Goal: Task Accomplishment & Management: Use online tool/utility

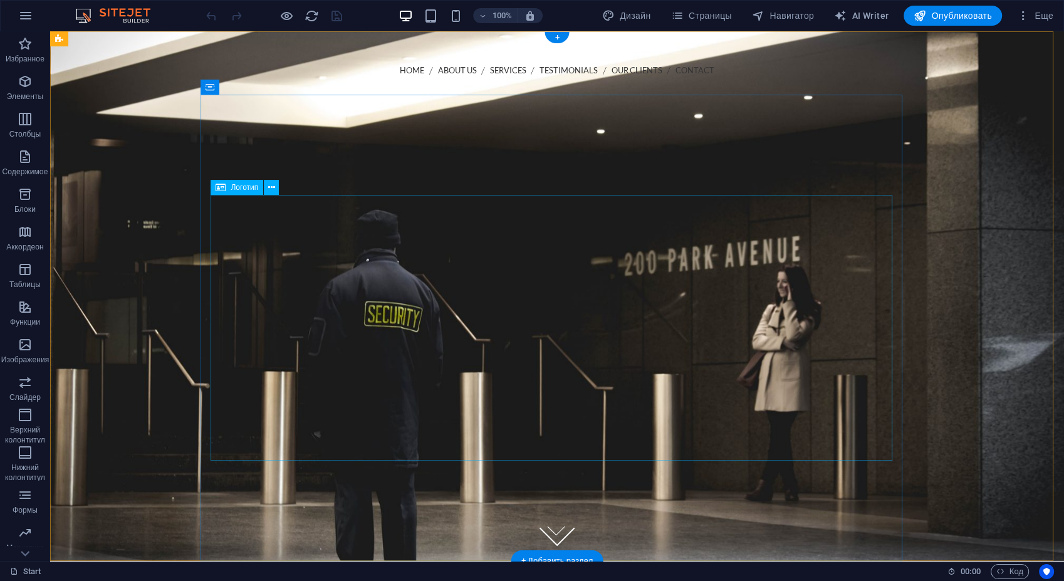
click at [569, 331] on div at bounding box center [557, 364] width 682 height 266
click at [506, 315] on div at bounding box center [557, 364] width 682 height 266
drag, startPoint x: 506, startPoint y: 315, endPoint x: 286, endPoint y: 314, distance: 220.5
click at [506, 314] on div at bounding box center [557, 364] width 682 height 266
select select "px"
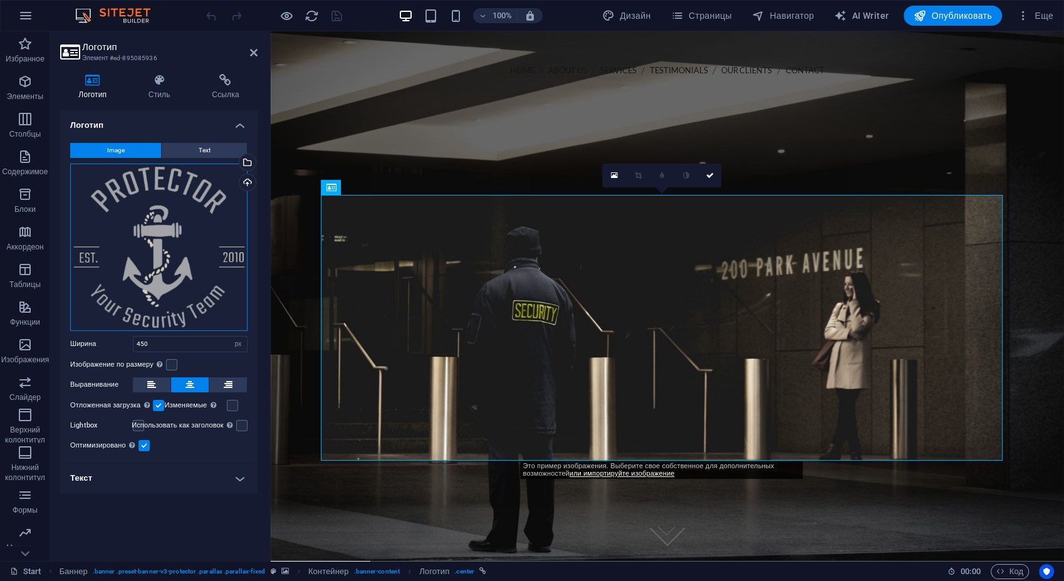
click at [149, 215] on div "Перетащите файлы сюда, нажмите, чтобы выбрать файлы, или выберите файлы из разд…" at bounding box center [158, 247] width 177 height 167
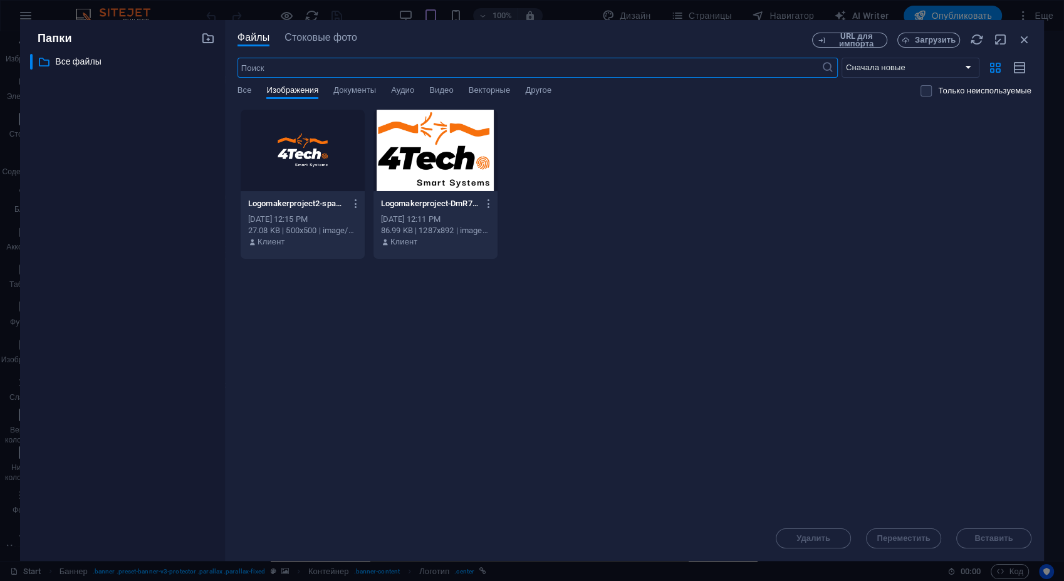
click at [333, 140] on div at bounding box center [303, 150] width 124 height 81
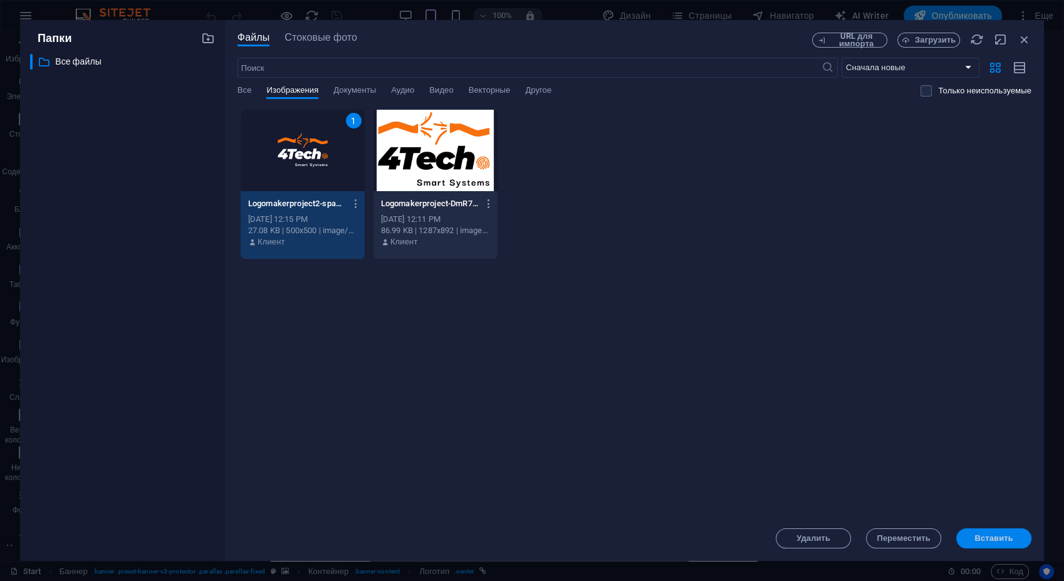
click at [1001, 532] on button "Вставить" at bounding box center [993, 538] width 75 height 20
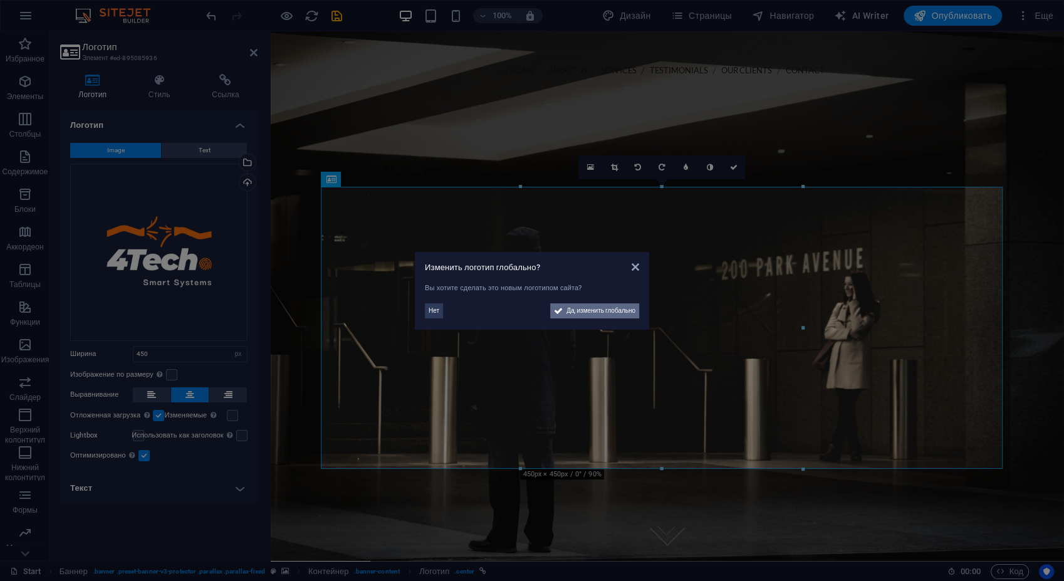
click at [606, 311] on span "Да, изменить глобально" at bounding box center [600, 310] width 69 height 15
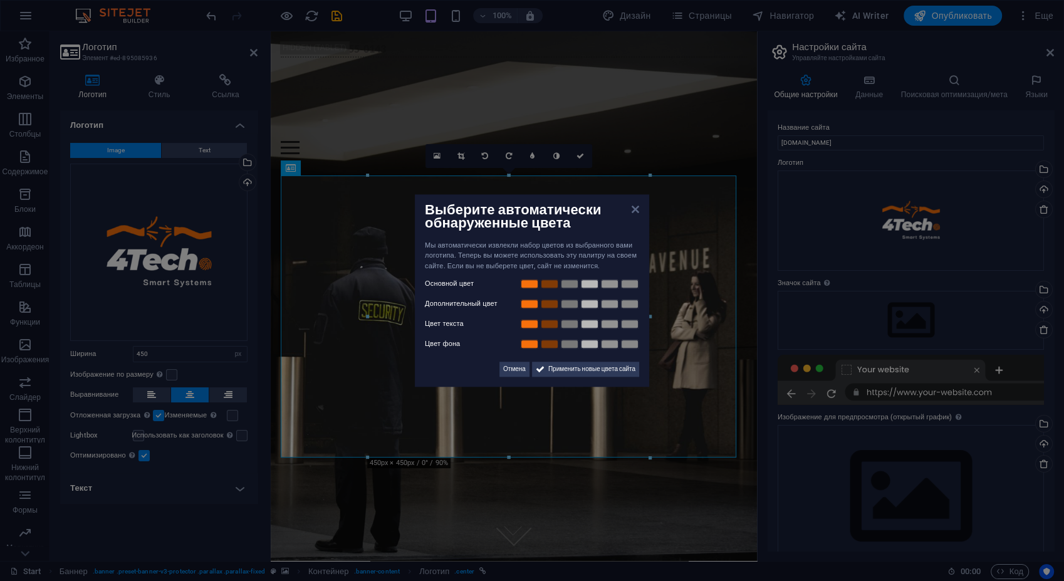
click at [632, 209] on icon at bounding box center [636, 209] width 8 height 10
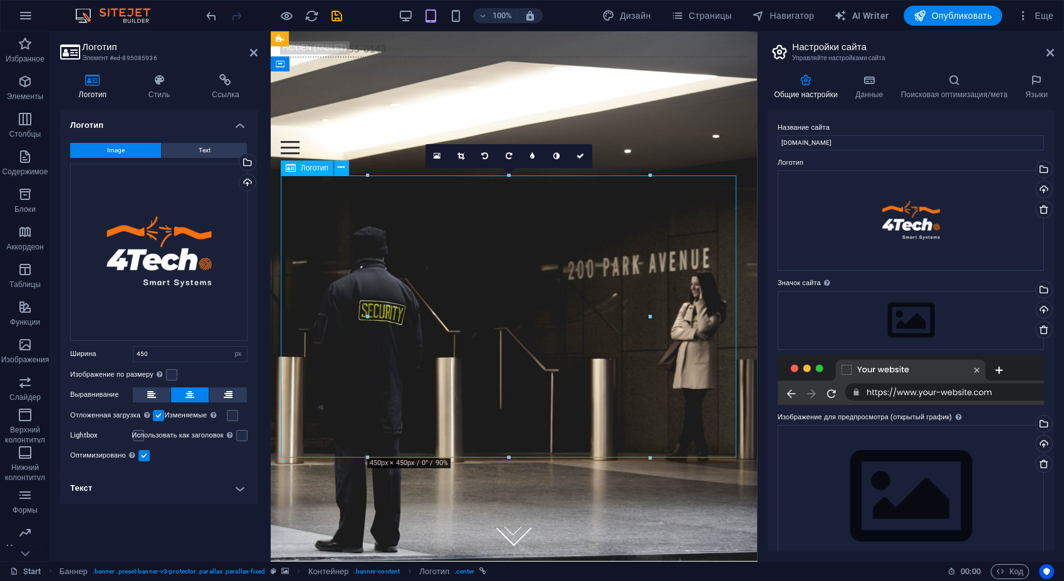
drag, startPoint x: 515, startPoint y: 302, endPoint x: 502, endPoint y: 251, distance: 52.4
click at [502, 251] on div at bounding box center [514, 355] width 466 height 282
click at [670, 164] on div at bounding box center [514, 355] width 486 height 382
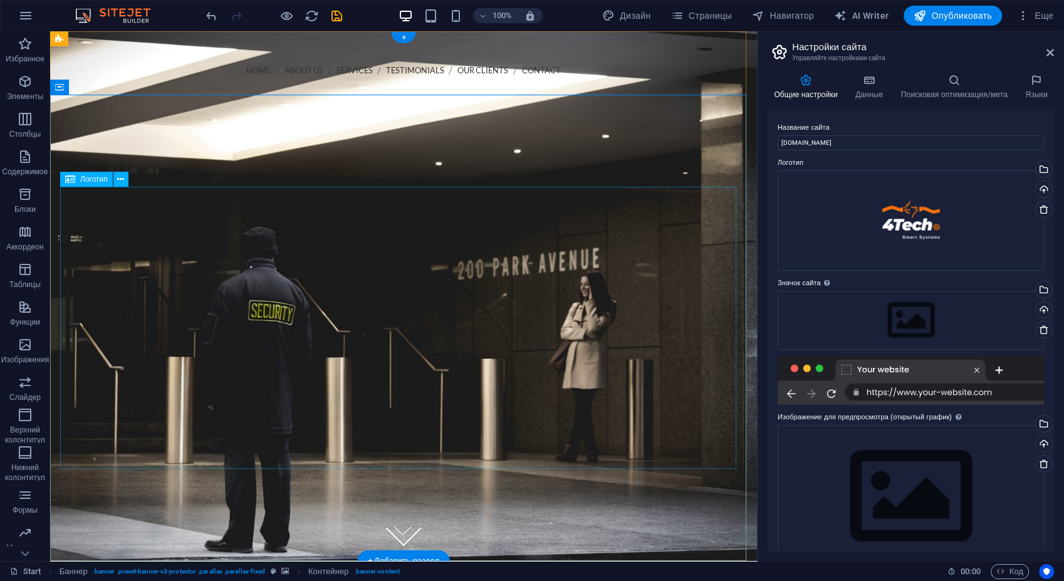
click at [440, 323] on div at bounding box center [404, 372] width 682 height 282
click at [441, 328] on div at bounding box center [404, 372] width 682 height 282
select select "px"
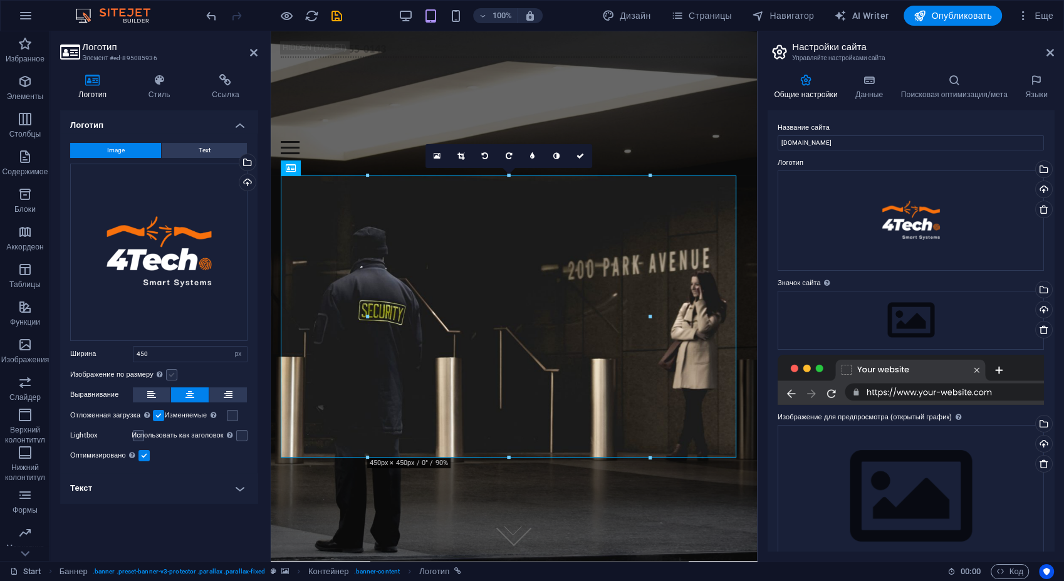
click at [176, 373] on label at bounding box center [171, 374] width 11 height 11
click at [0, 0] on input "Изображение по размеру Автоматически подстраивать изображение под фиксированную…" at bounding box center [0, 0] width 0 height 0
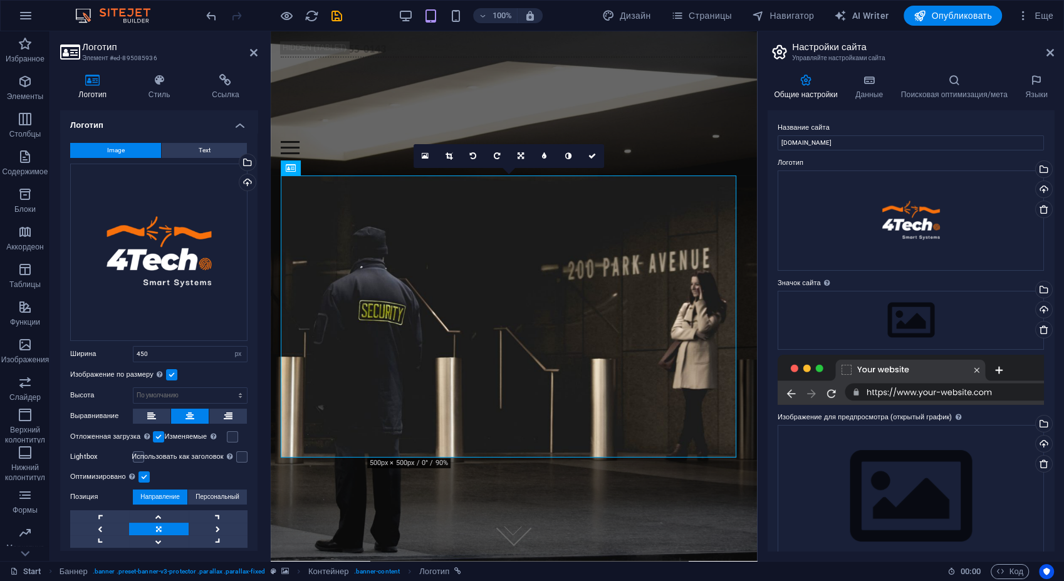
click at [174, 373] on label at bounding box center [171, 374] width 11 height 11
click at [0, 0] on input "Изображение по размеру Автоматически подстраивать изображение под фиксированную…" at bounding box center [0, 0] width 0 height 0
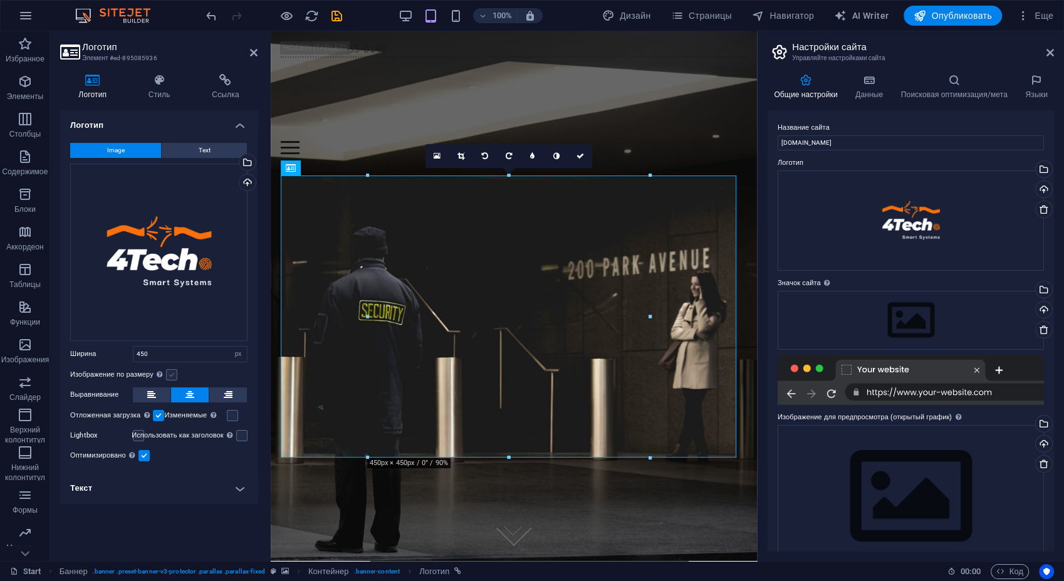
click at [174, 372] on label at bounding box center [171, 374] width 11 height 11
click at [0, 0] on input "Изображение по размеру Автоматически подстраивать изображение под фиксированную…" at bounding box center [0, 0] width 0 height 0
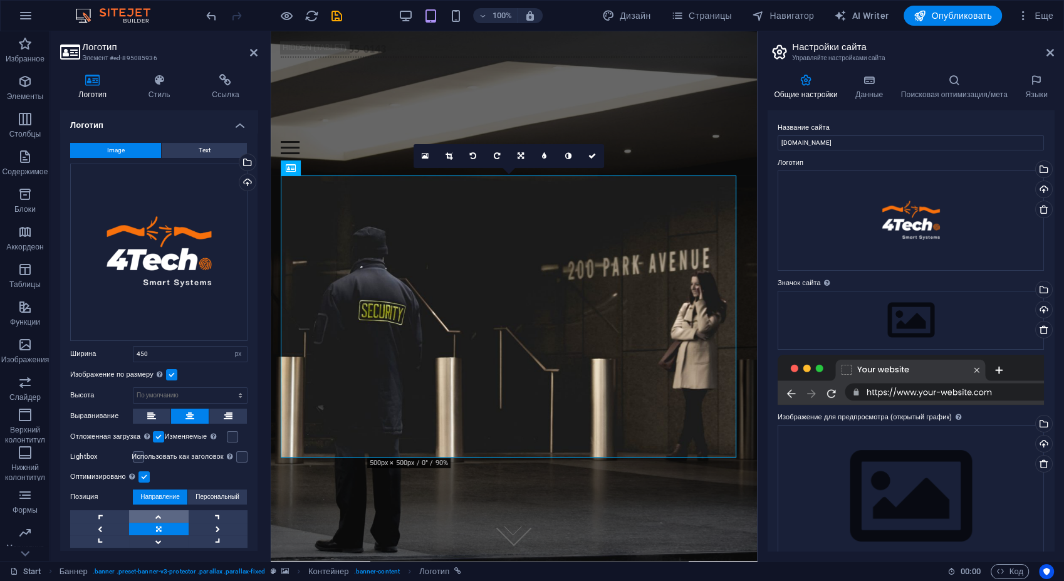
click at [161, 510] on link at bounding box center [158, 516] width 59 height 13
click at [160, 510] on link at bounding box center [158, 516] width 59 height 13
click at [157, 536] on link at bounding box center [158, 541] width 59 height 13
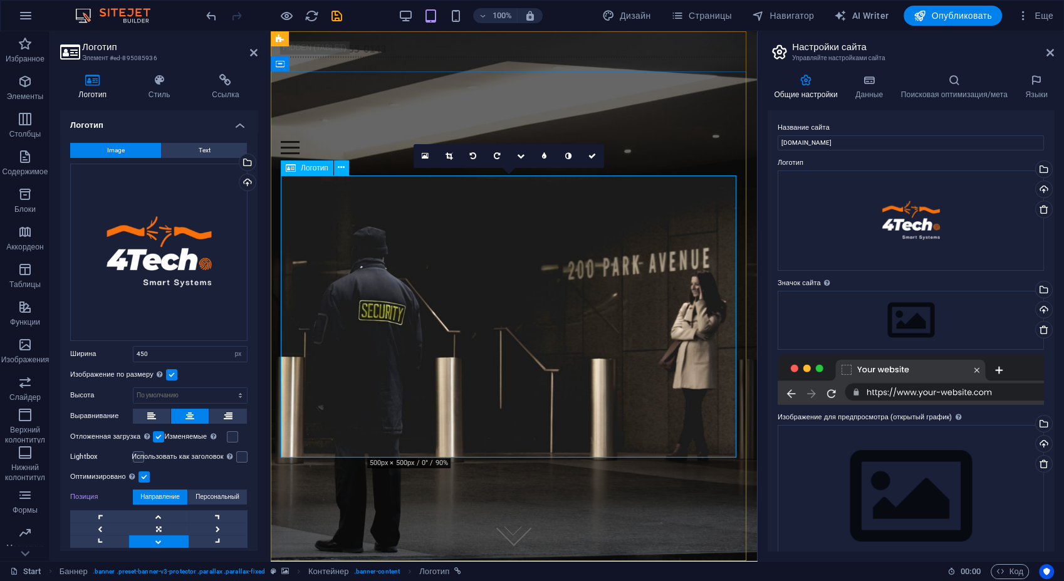
click at [452, 238] on div at bounding box center [514, 355] width 466 height 282
click at [444, 164] on div at bounding box center [514, 355] width 486 height 382
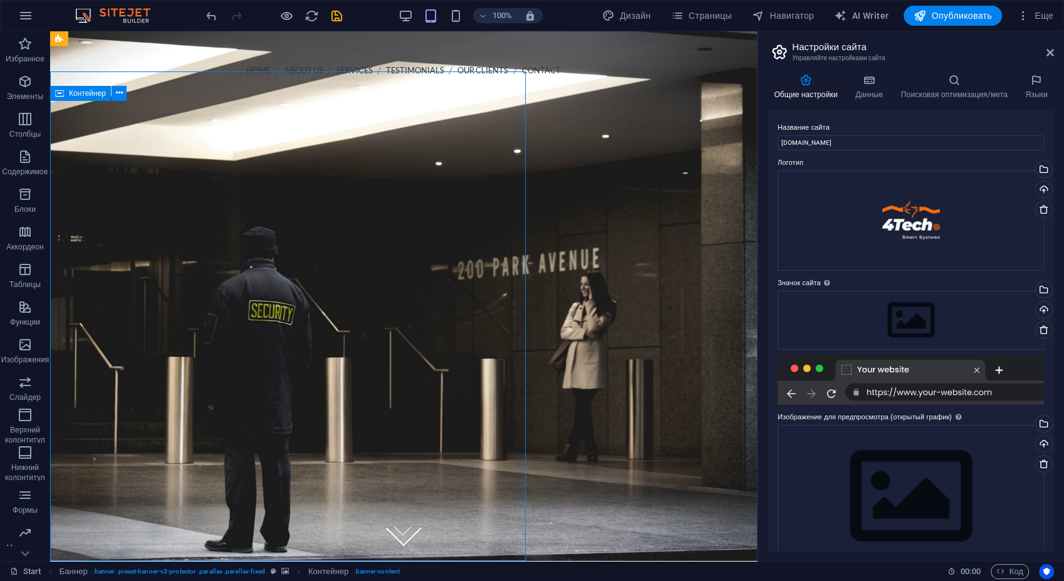
click at [445, 181] on div at bounding box center [404, 372] width 702 height 382
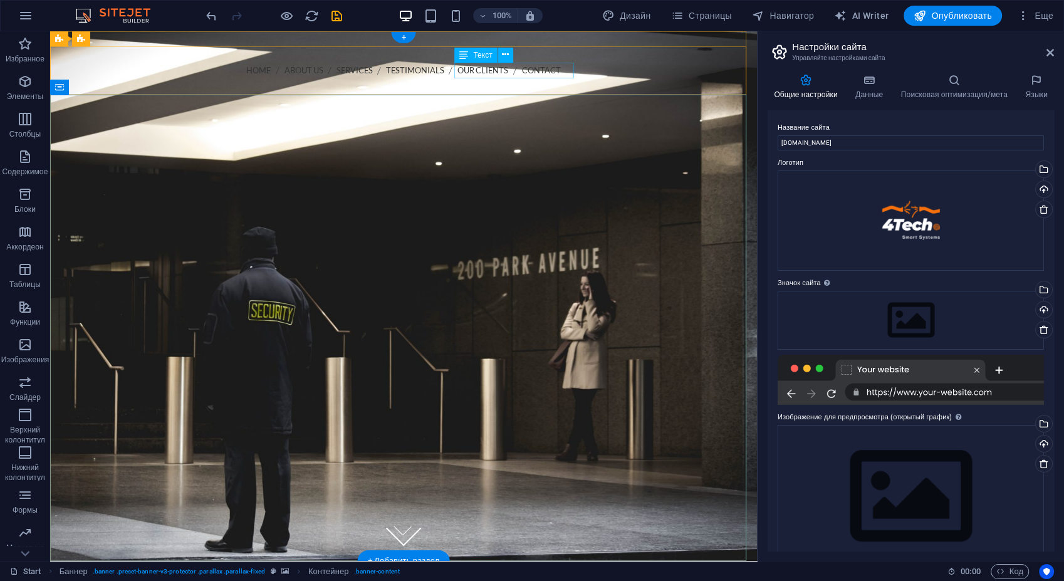
click at [560, 85] on div "Call us [PHONE_NUMBER]" at bounding box center [404, 93] width 682 height 16
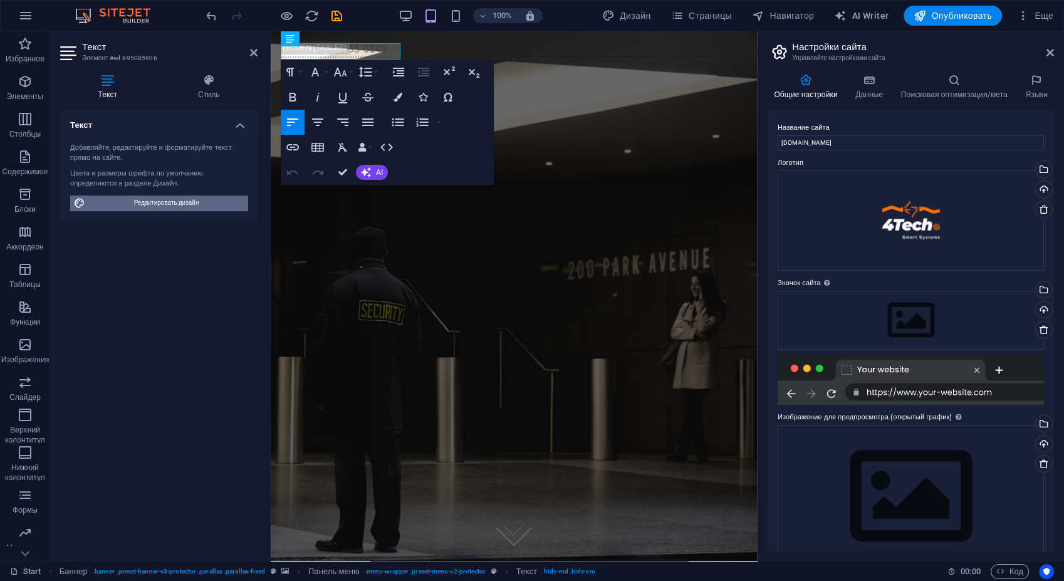
click at [179, 206] on span "Редактировать дизайн" at bounding box center [166, 202] width 155 height 15
select select "px"
select select "300"
select select "px"
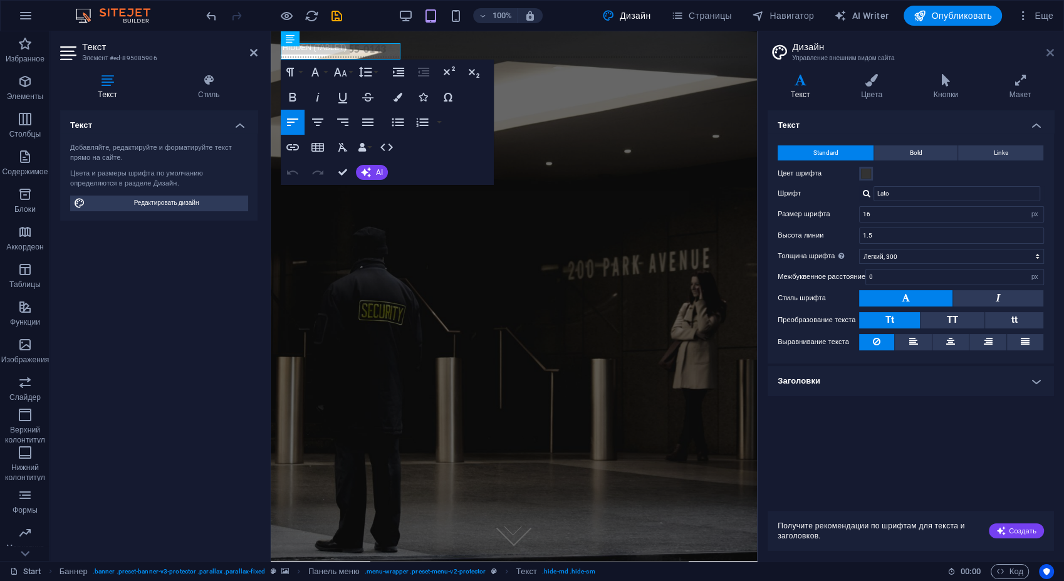
click at [1049, 53] on icon at bounding box center [1050, 53] width 8 height 10
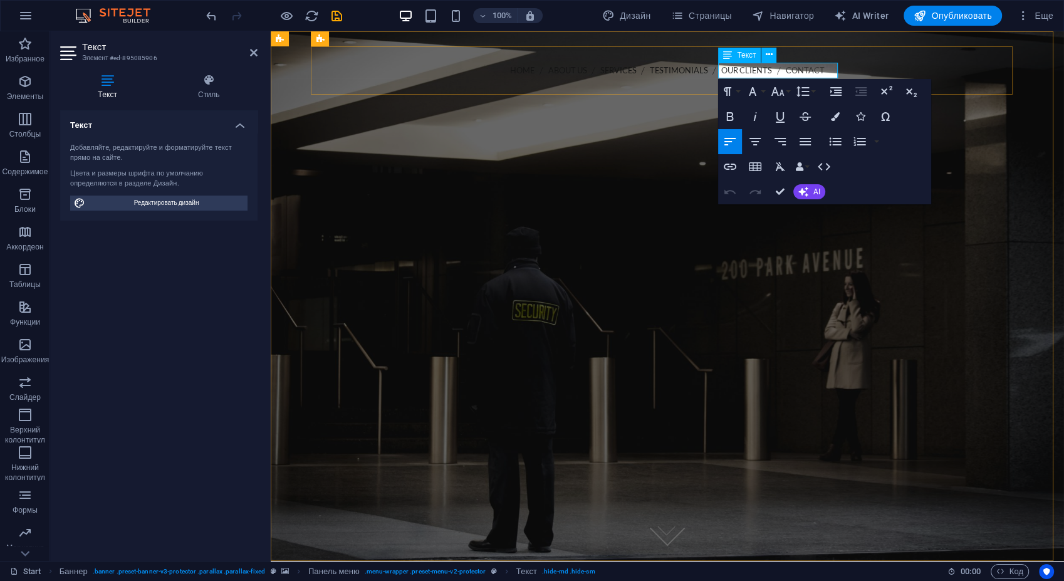
click at [432, 86] on strong "202-555-0143" at bounding box center [400, 92] width 64 height 12
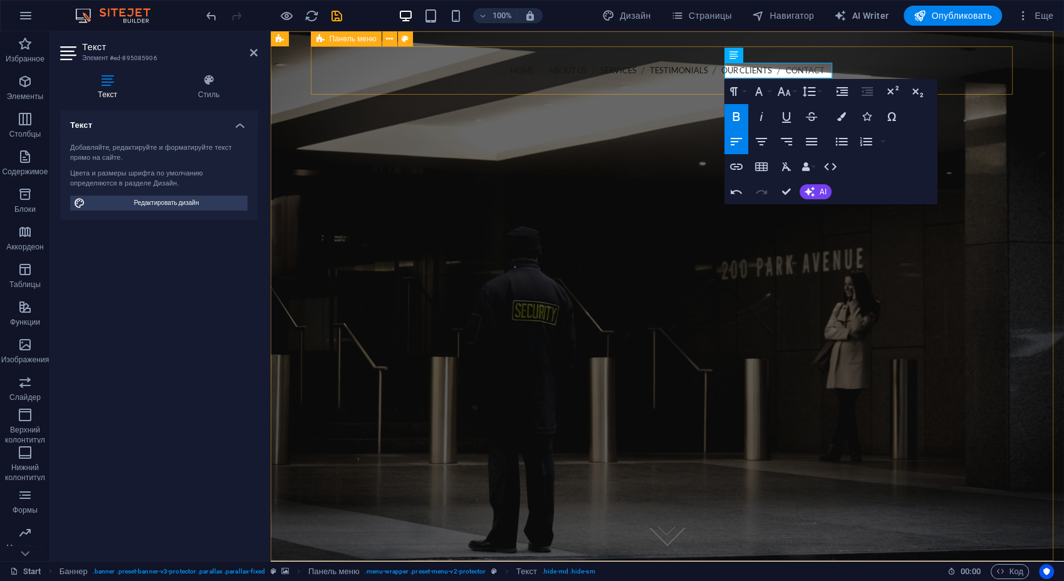
click at [829, 55] on div "Home About us Services Testimonials Our Clients Contact Call us [PHONE_NUMBER] …" at bounding box center [667, 113] width 702 height 135
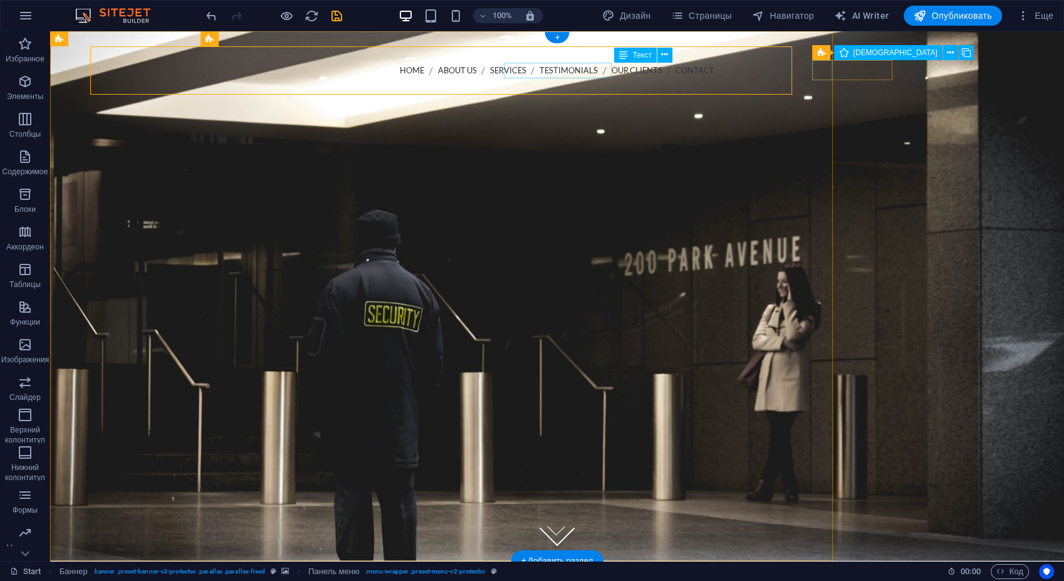
click at [824, 101] on figure at bounding box center [557, 111] width 682 height 20
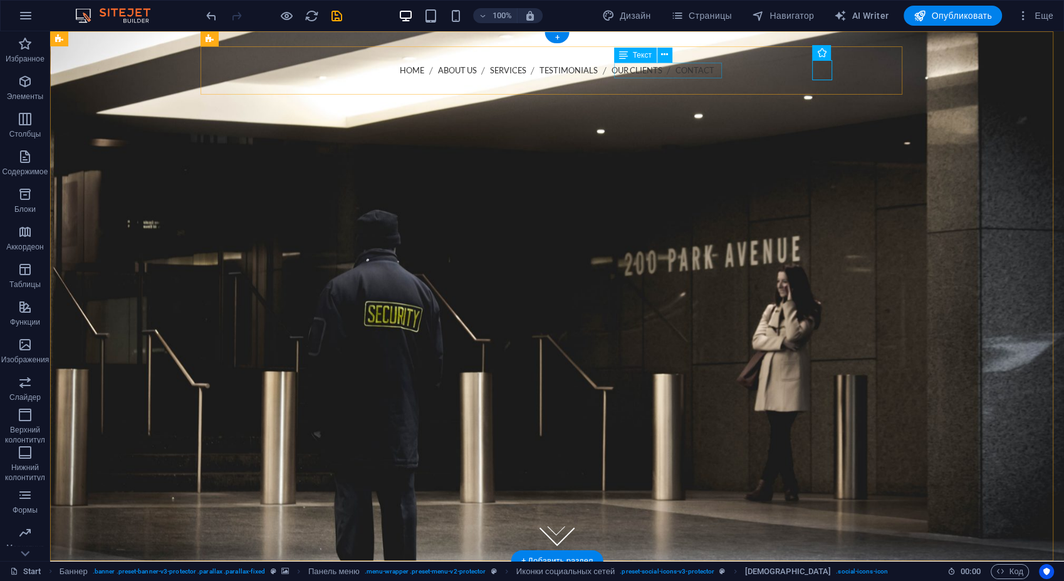
click at [701, 85] on div "Call us [PHONE_NUMBER]" at bounding box center [557, 93] width 682 height 16
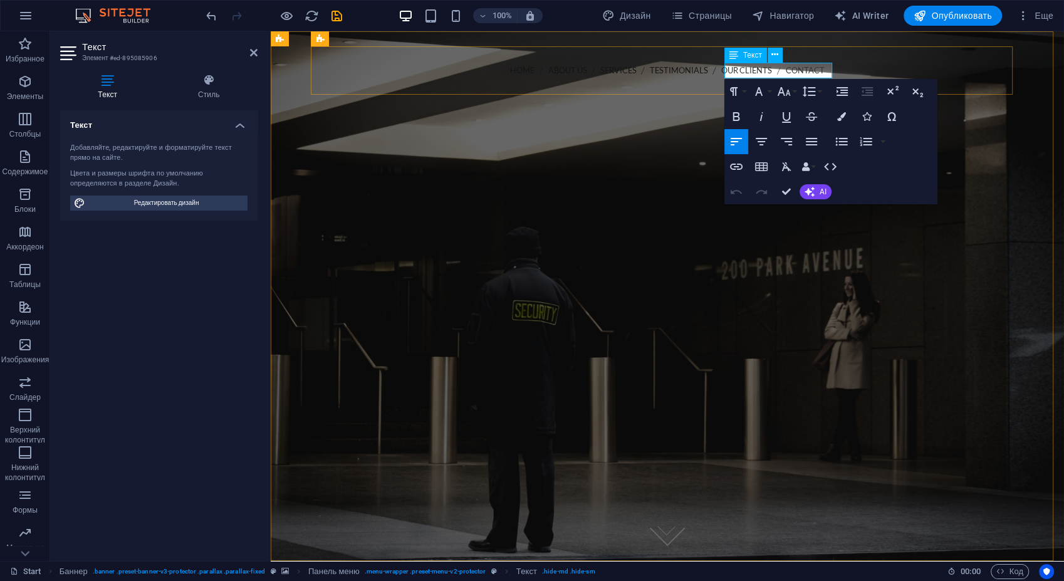
click at [762, 85] on p "Call us [PHONE_NUMBER]" at bounding box center [667, 92] width 682 height 15
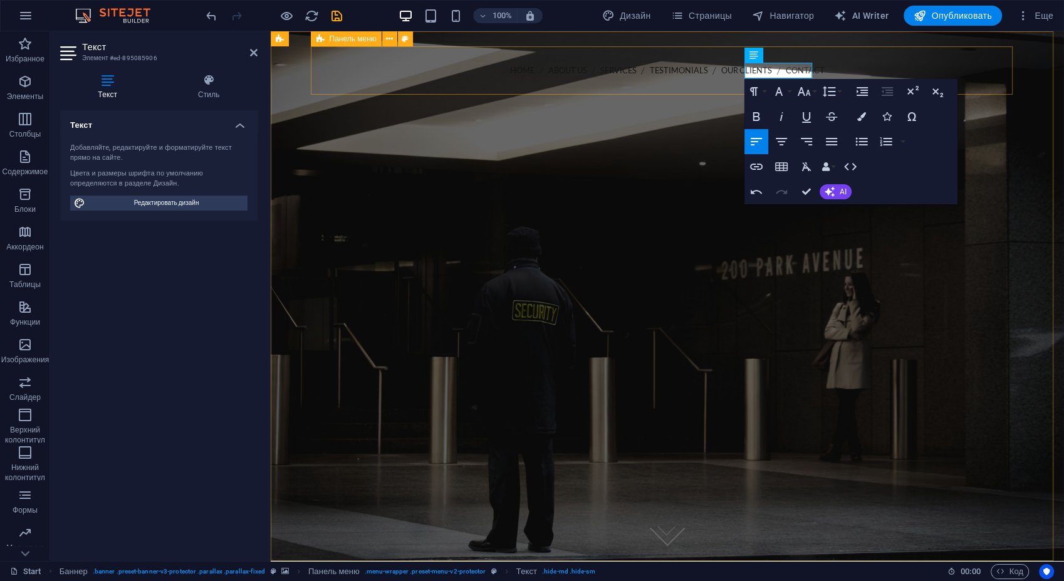
click at [853, 60] on div "Home About us Services Testimonials Our Clients Contact [PHONE_NUMBER] Menu" at bounding box center [667, 113] width 702 height 135
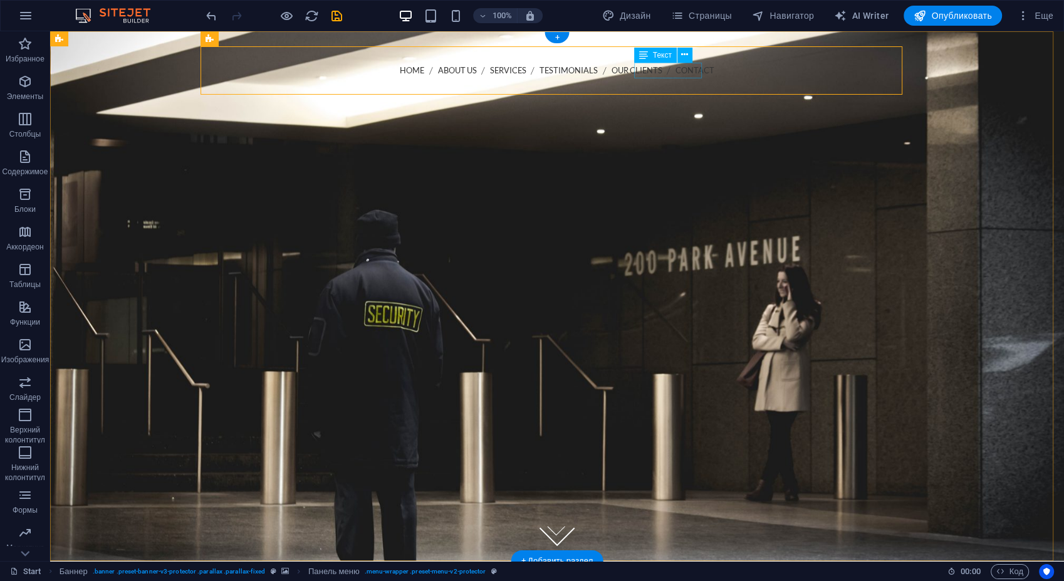
click at [690, 85] on div "[PHONE_NUMBER]" at bounding box center [557, 93] width 682 height 16
click at [685, 55] on icon at bounding box center [684, 54] width 7 height 13
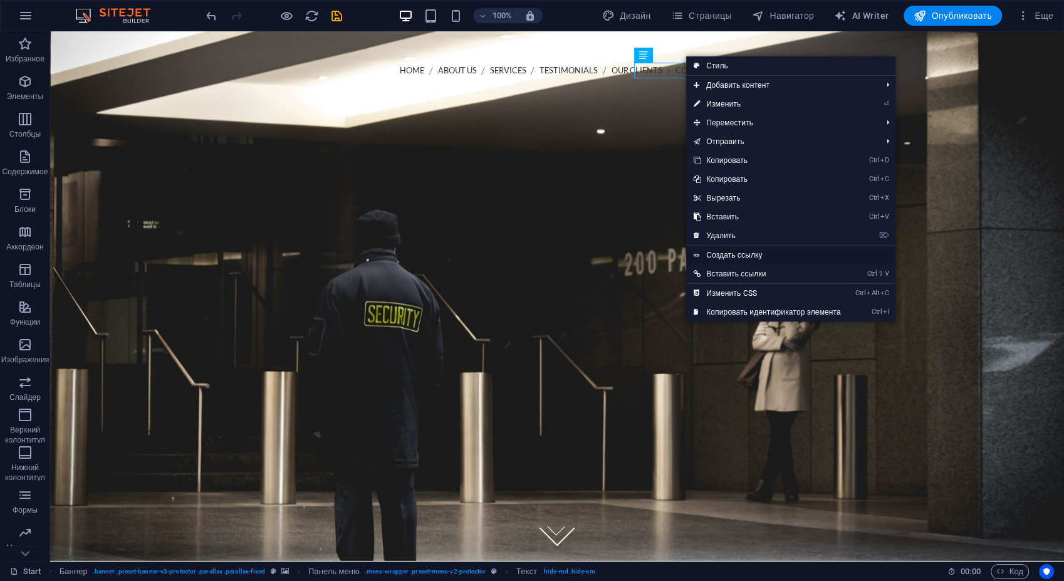
click at [769, 259] on link "Создать ссылку" at bounding box center [790, 255] width 209 height 19
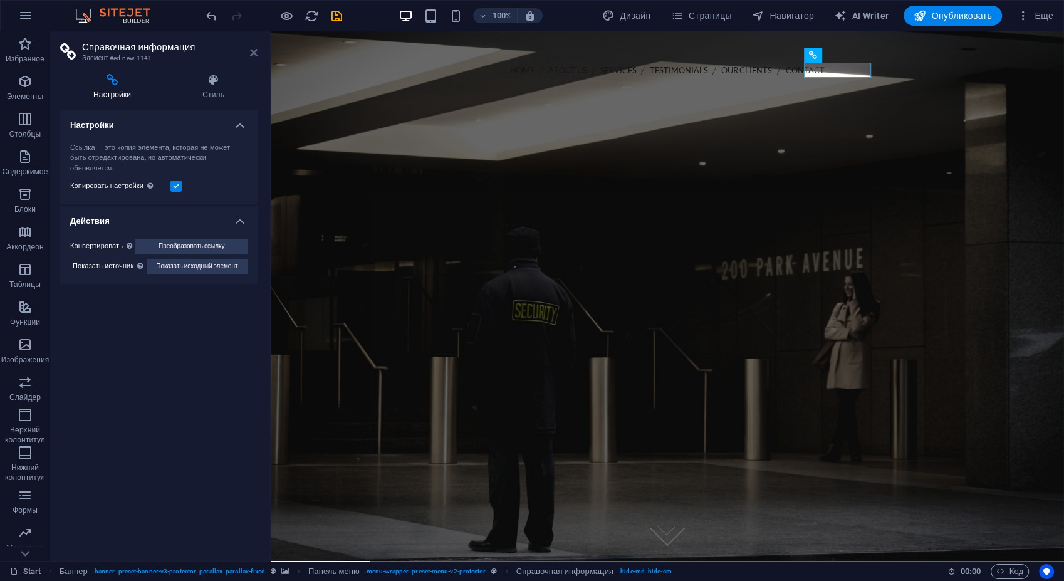
click at [251, 53] on icon at bounding box center [254, 53] width 8 height 10
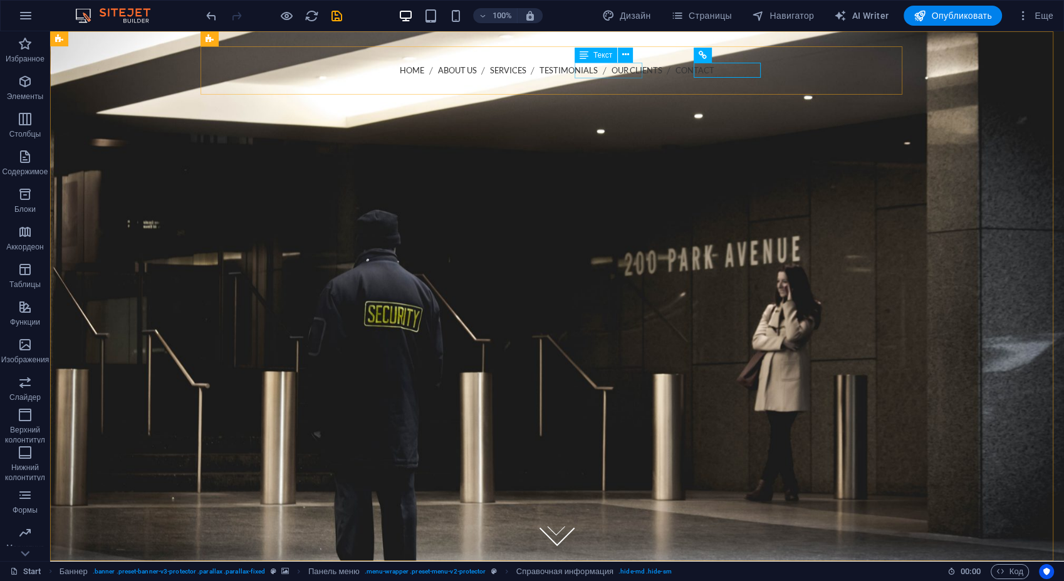
click at [591, 62] on div "Текст" at bounding box center [595, 55] width 43 height 15
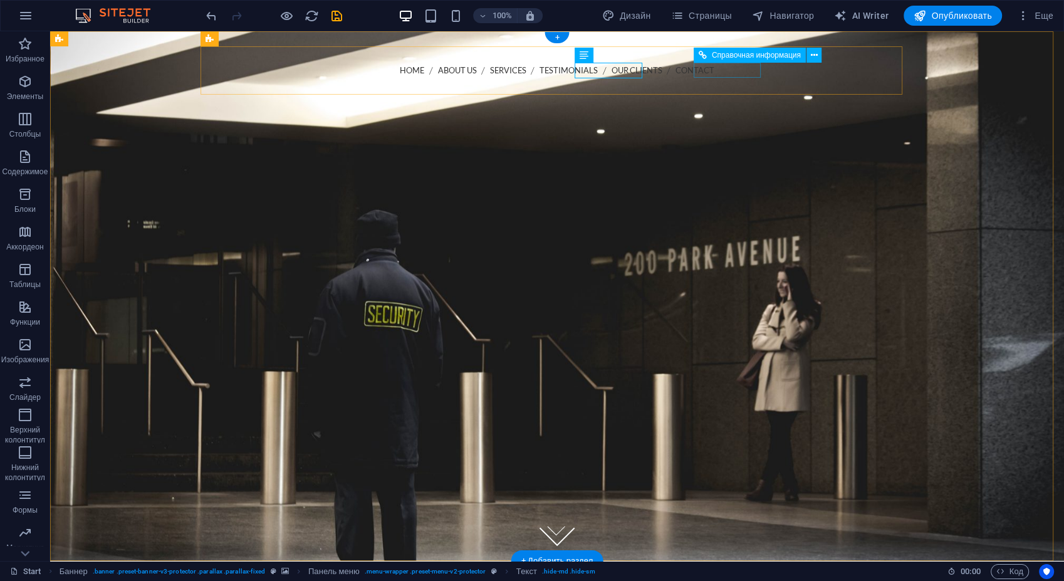
click at [719, 101] on div "[PHONE_NUMBER]" at bounding box center [557, 108] width 682 height 15
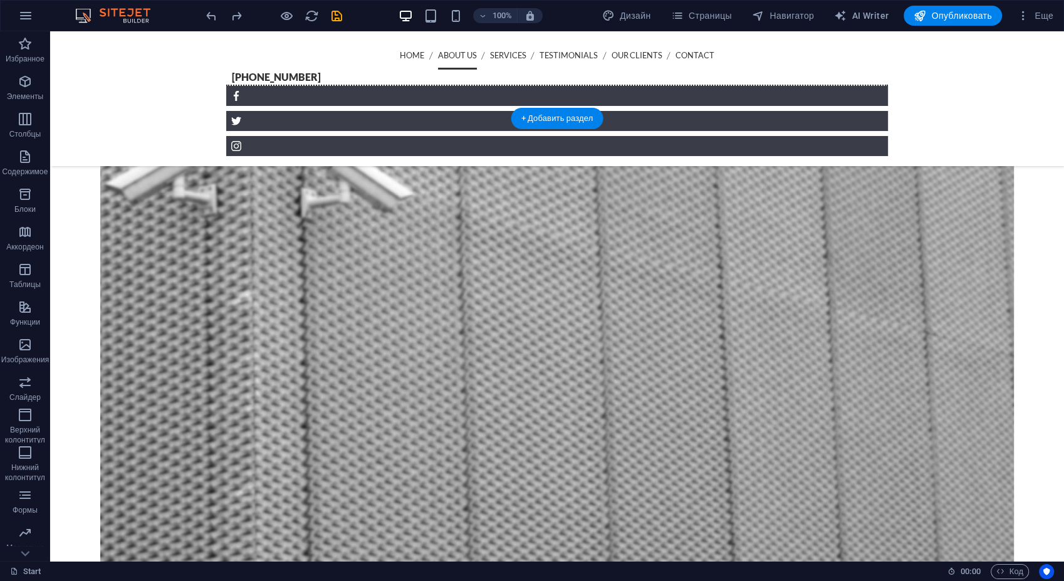
scroll to position [1044, 0]
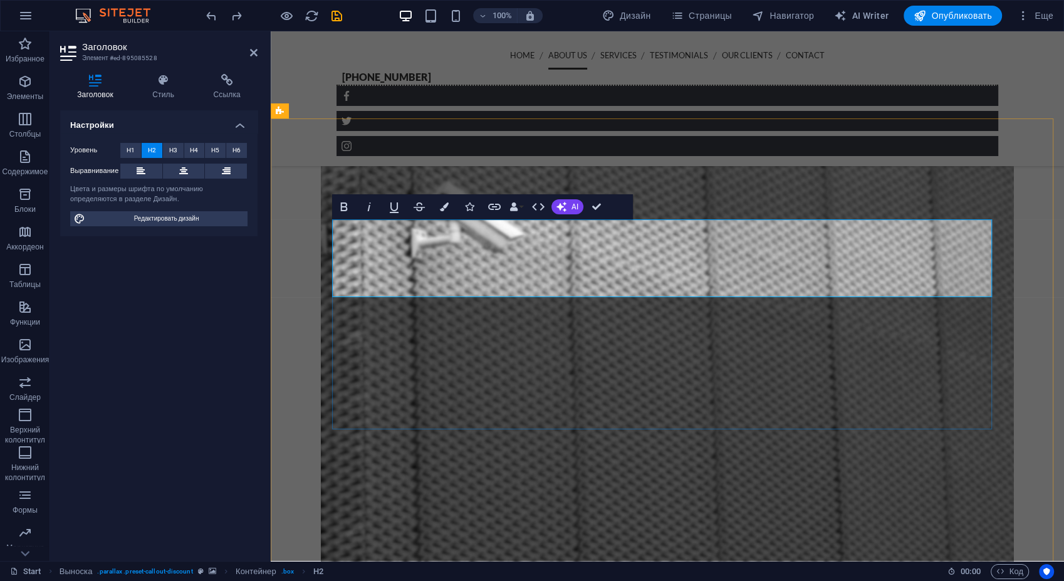
drag, startPoint x: 832, startPoint y: 271, endPoint x: 501, endPoint y: 280, distance: 331.5
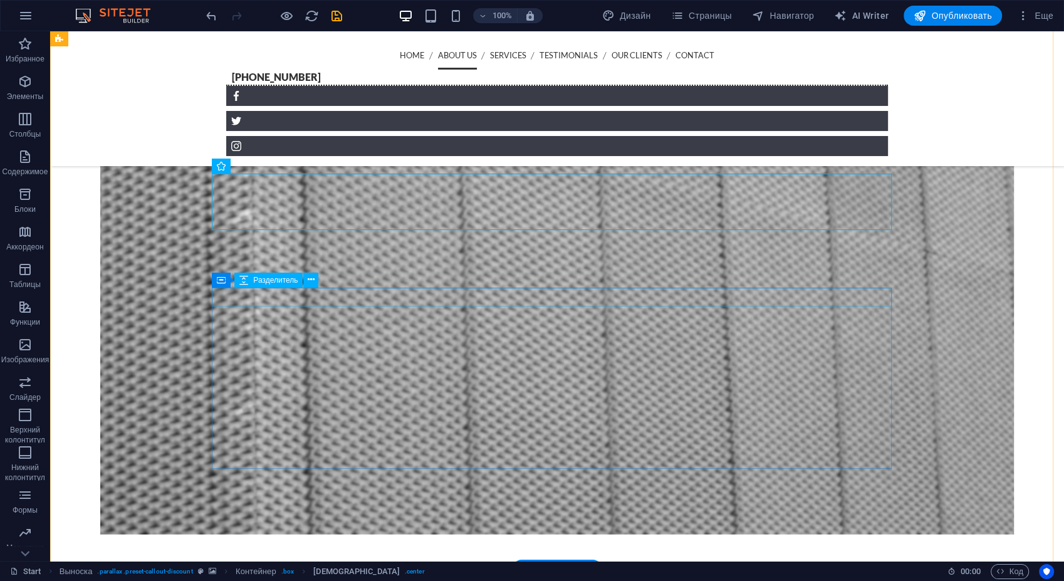
scroll to position [1113, 0]
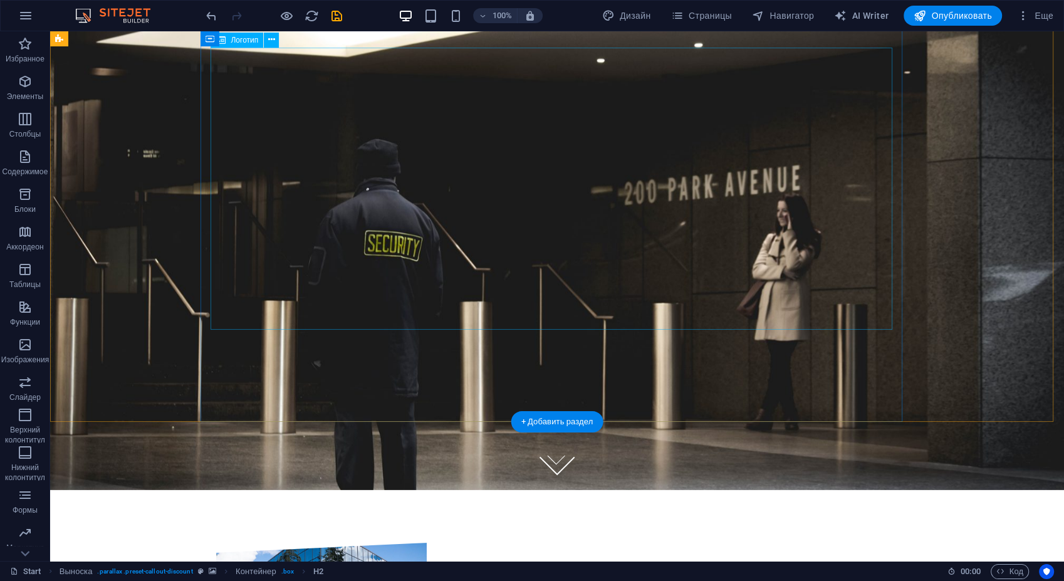
scroll to position [0, 0]
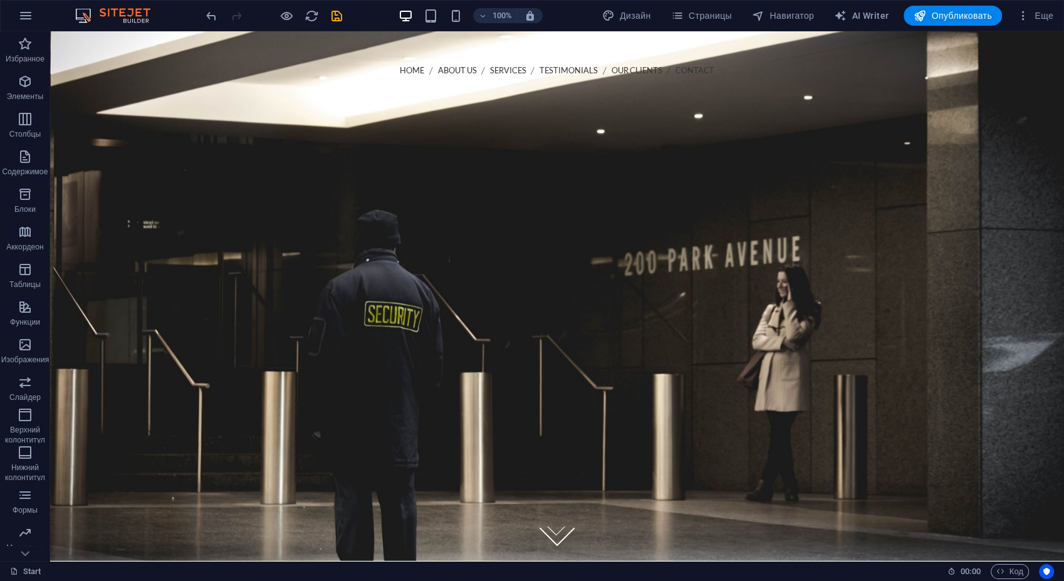
click at [137, 12] on img at bounding box center [119, 15] width 94 height 15
